Goal: Task Accomplishment & Management: Complete application form

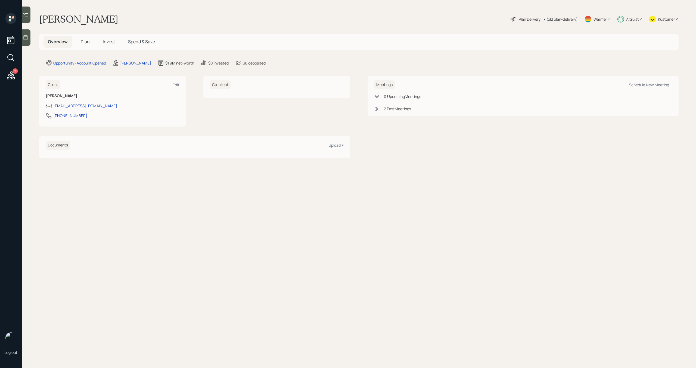
click at [88, 43] on span "Plan" at bounding box center [85, 42] width 9 height 6
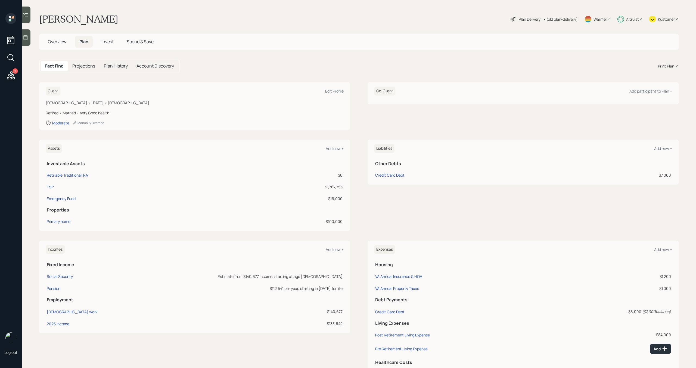
click at [104, 45] on h5 "Invest" at bounding box center [107, 42] width 21 height 12
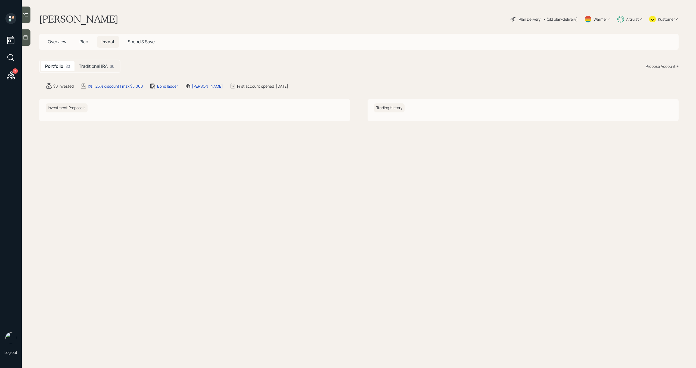
click at [85, 42] on span "Plan" at bounding box center [83, 42] width 9 height 6
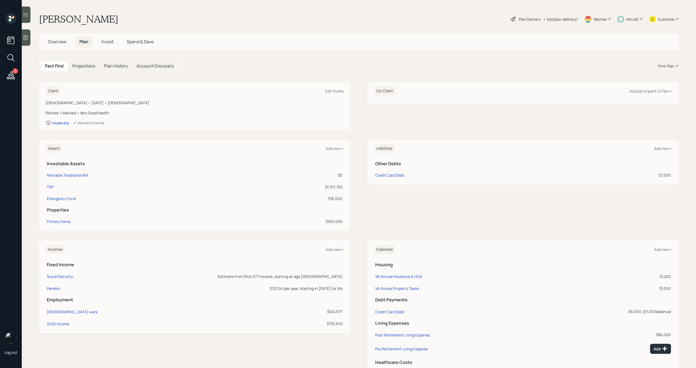
click at [524, 19] on div "Plan Delivery" at bounding box center [530, 19] width 22 height 6
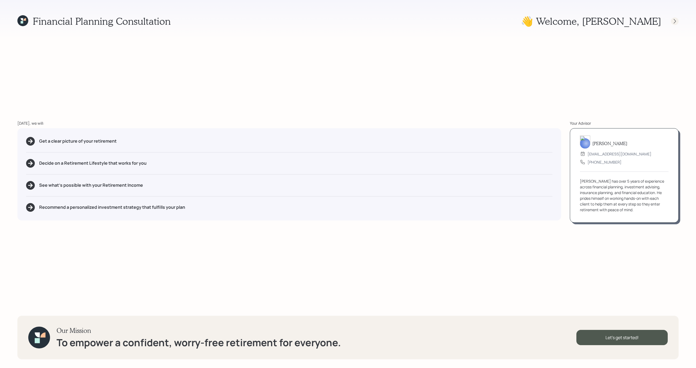
click at [673, 19] on icon at bounding box center [674, 20] width 5 height 5
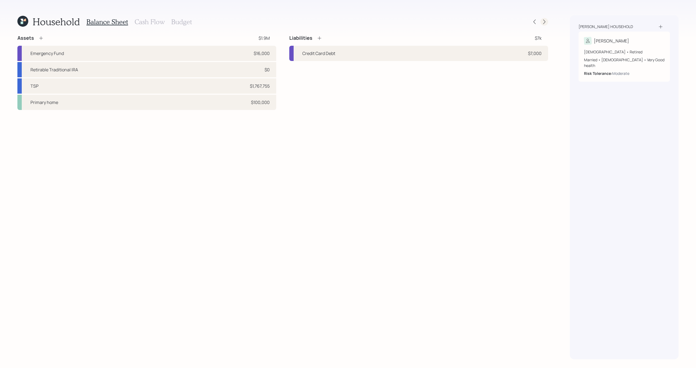
click at [545, 21] on icon at bounding box center [544, 22] width 2 height 5
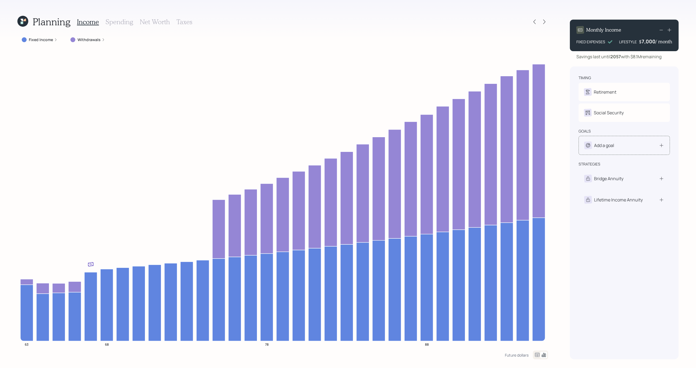
click at [648, 152] on div "Add a goal" at bounding box center [624, 145] width 91 height 19
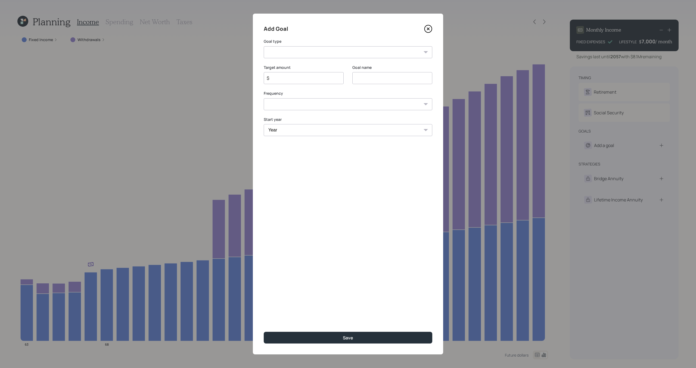
click at [331, 51] on select "Create an emergency fund Donate to charity Purchase a home Make a purchase Supp…" at bounding box center [348, 52] width 169 height 12
select select "other"
click at [264, 46] on select "Create an emergency fund Donate to charity Purchase a home Make a purchase Supp…" at bounding box center [348, 52] width 169 height 12
click at [391, 78] on input "Other" at bounding box center [392, 78] width 80 height 12
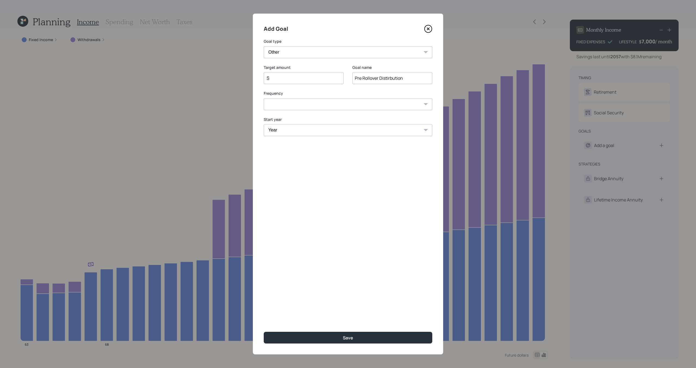
type input "Pre Rollover Distirbution"
click at [321, 80] on input "$" at bounding box center [301, 78] width 71 height 7
type input "$ 60,000"
click at [330, 107] on select "One time Every 1 year Every 2 years Every 3 years Every 4 years Every 5 years E…" at bounding box center [348, 104] width 169 height 12
select select "0"
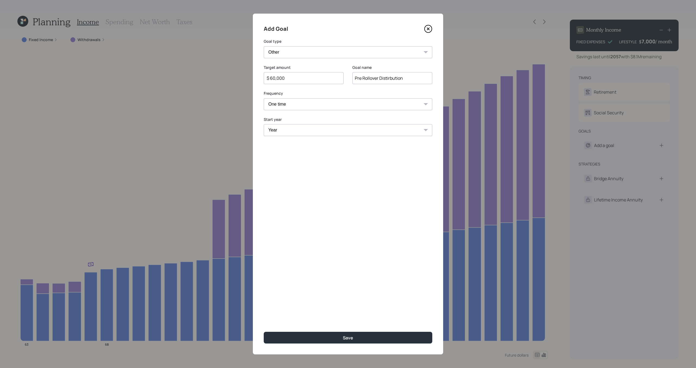
click at [264, 98] on select "One time Every 1 year Every 2 years Every 3 years Every 4 years Every 5 years E…" at bounding box center [348, 104] width 169 height 12
click at [310, 132] on select "Year [DATE] 2026 2027 2028 2029 2030 2031 2032 2033 2034 2035 2036 2037 2038 20…" at bounding box center [348, 130] width 169 height 12
select select "2025"
click at [264, 124] on select "Year [DATE] 2026 2027 2028 2029 2030 2031 2032 2033 2034 2035 2036 2037 2038 20…" at bounding box center [348, 130] width 169 height 12
click at [335, 336] on button "Save" at bounding box center [348, 337] width 169 height 12
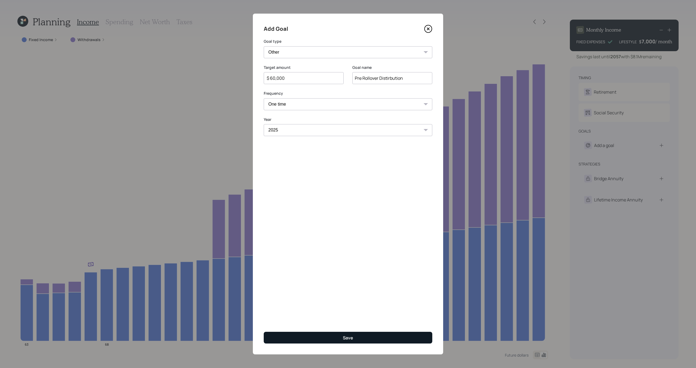
type input "$"
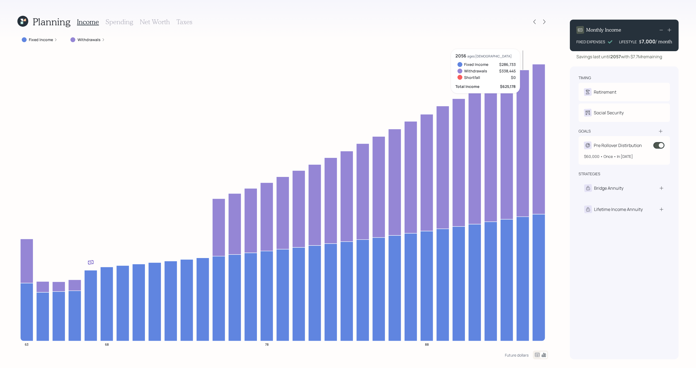
click at [660, 145] on span at bounding box center [658, 145] width 11 height 7
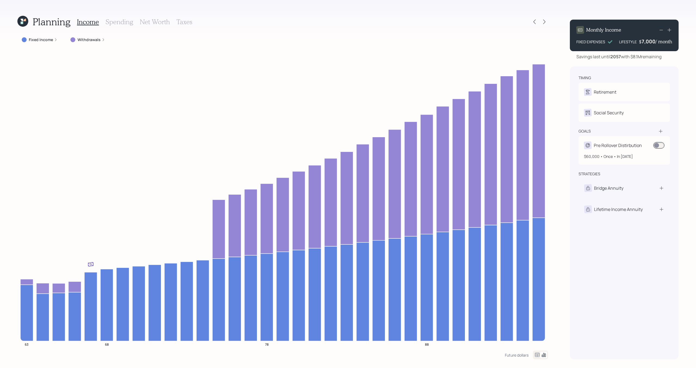
click at [657, 146] on span at bounding box center [658, 145] width 11 height 7
